Goal: Find specific page/section: Find specific page/section

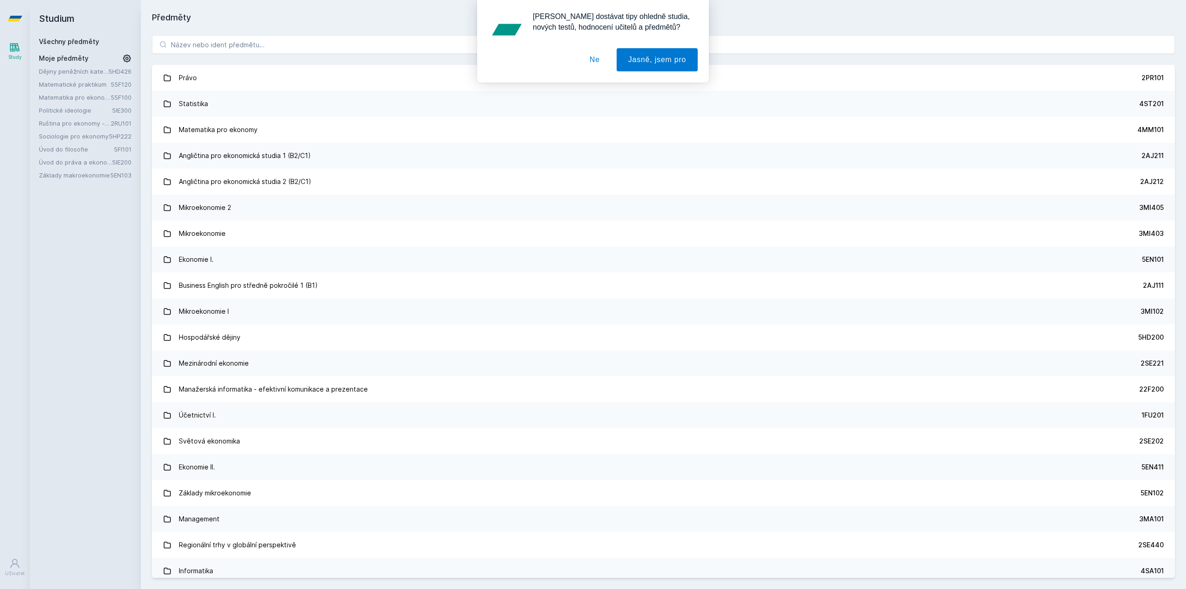
click at [595, 56] on button "Ne" at bounding box center [594, 59] width 33 height 23
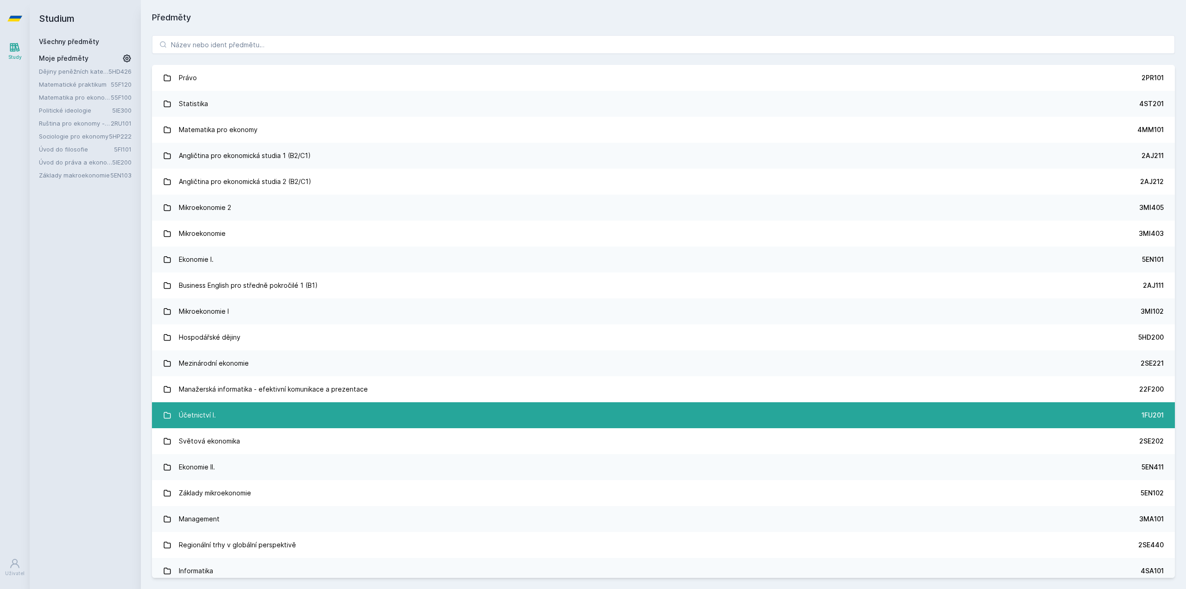
click at [301, 414] on link "Účetnictví I. 1FU201" at bounding box center [663, 415] width 1023 height 26
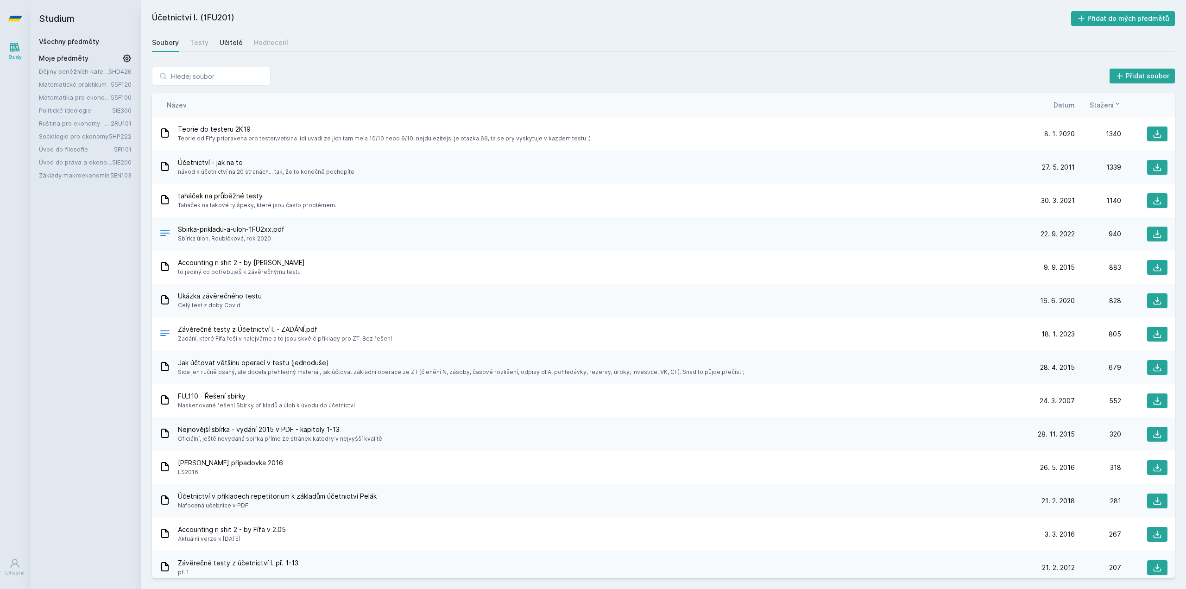
click at [227, 46] on div "Učitelé" at bounding box center [231, 42] width 23 height 9
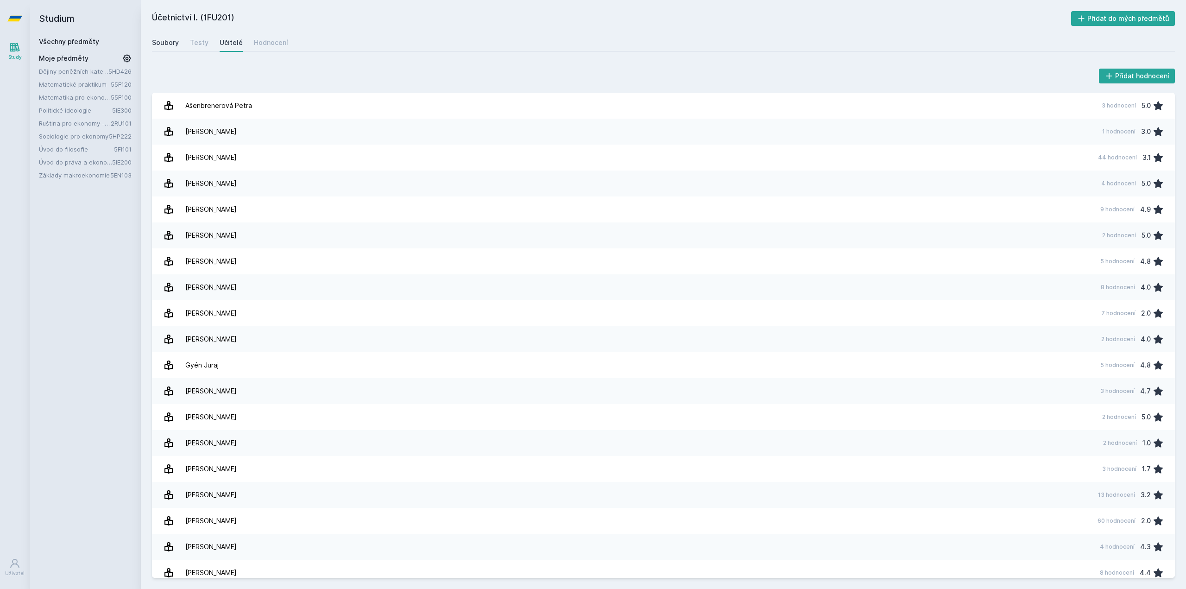
click at [177, 43] on div "Soubory" at bounding box center [165, 42] width 27 height 9
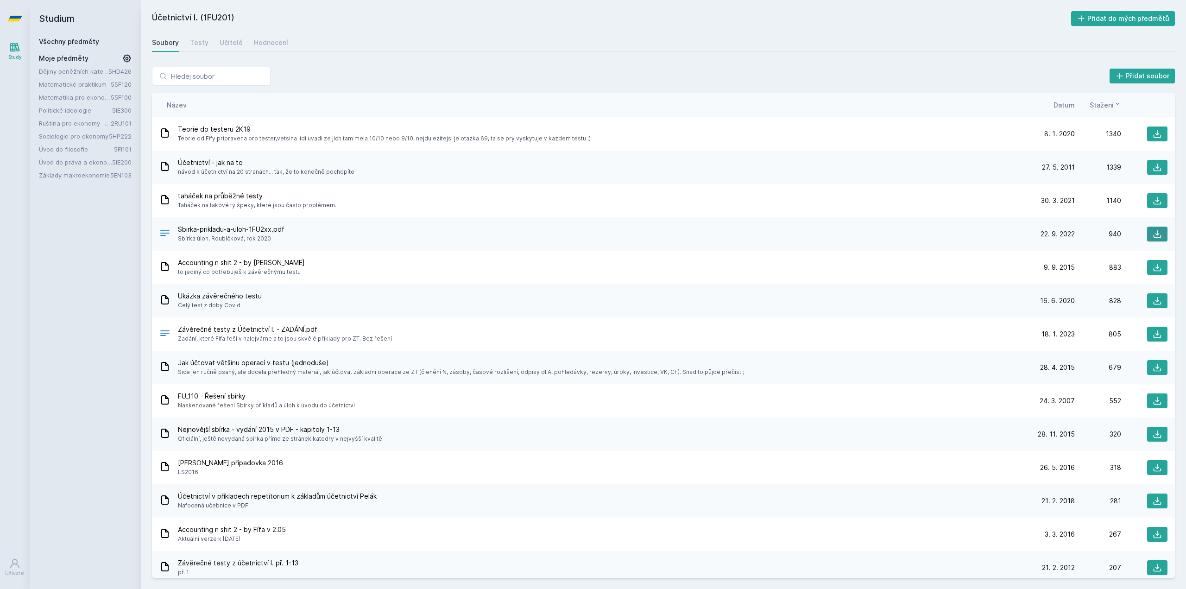
click at [1157, 239] on button at bounding box center [1157, 234] width 20 height 15
click at [1157, 170] on icon at bounding box center [1156, 167] width 9 height 9
